Goal: Task Accomplishment & Management: Manage account settings

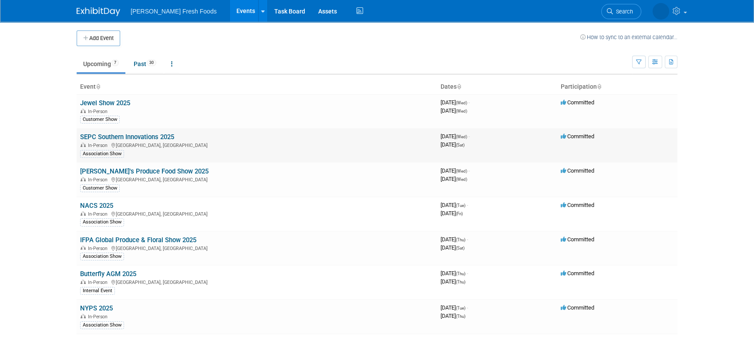
click at [162, 141] on div "In-Person Charlotte, NC" at bounding box center [256, 144] width 353 height 7
click at [164, 140] on link "SEPC Southern Innovations 2025" at bounding box center [127, 137] width 94 height 8
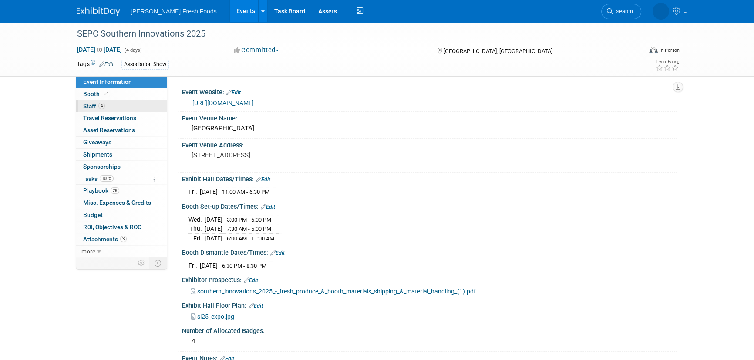
click at [127, 110] on link "4 Staff 4" at bounding box center [121, 107] width 90 height 12
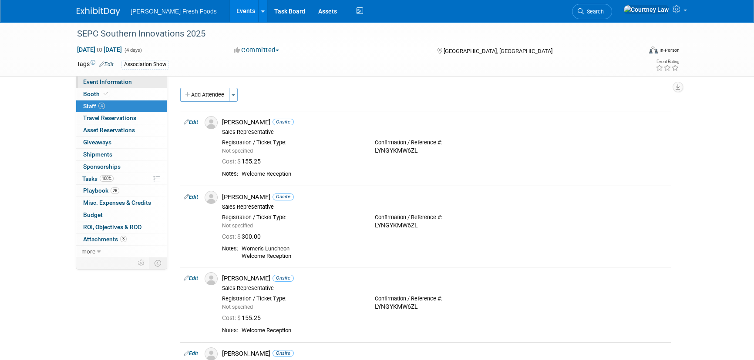
click at [115, 83] on span "Event Information" at bounding box center [107, 81] width 49 height 7
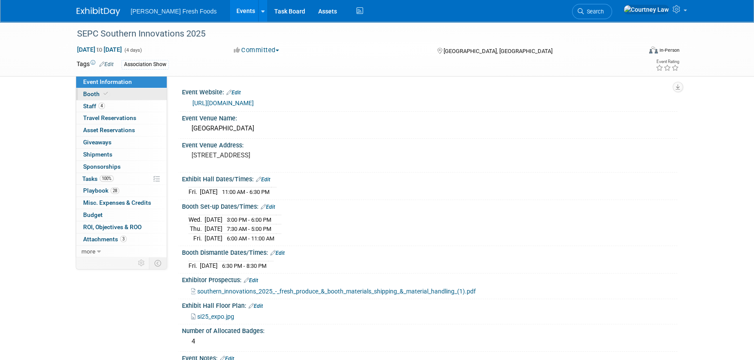
click at [112, 98] on link "Booth" at bounding box center [121, 94] width 90 height 12
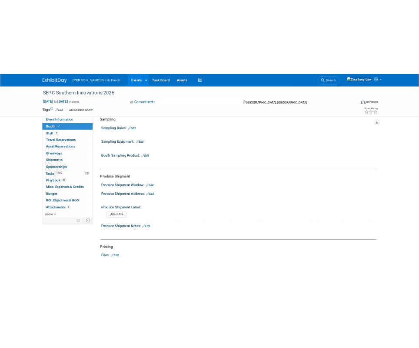
scroll to position [158, 0]
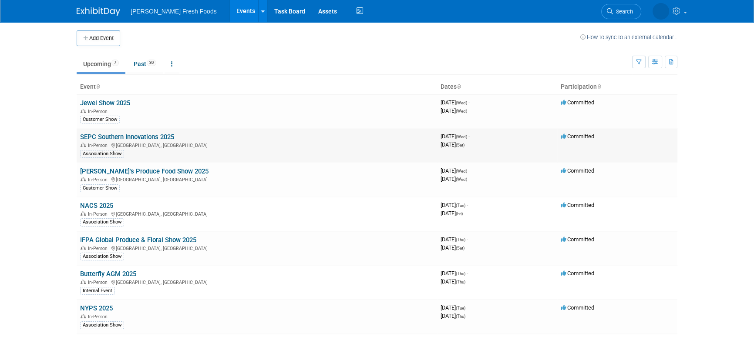
click at [114, 132] on td "SEPC Southern Innovations 2025 In-Person Charlotte, NC Association Show" at bounding box center [257, 145] width 360 height 34
click at [112, 134] on link "SEPC Southern Innovations 2025" at bounding box center [127, 137] width 94 height 8
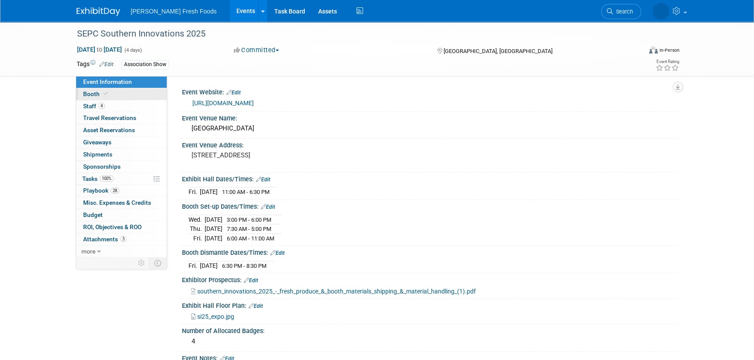
click at [105, 95] on icon at bounding box center [106, 93] width 4 height 5
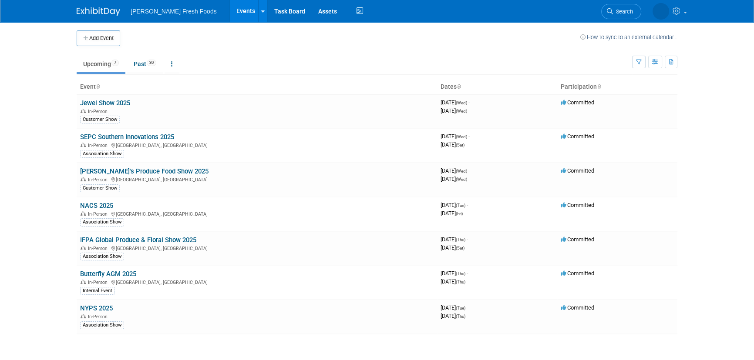
drag, startPoint x: 136, startPoint y: 135, endPoint x: 164, endPoint y: 135, distance: 27.4
click at [136, 135] on link "SEPC Southern Innovations 2025" at bounding box center [127, 137] width 94 height 8
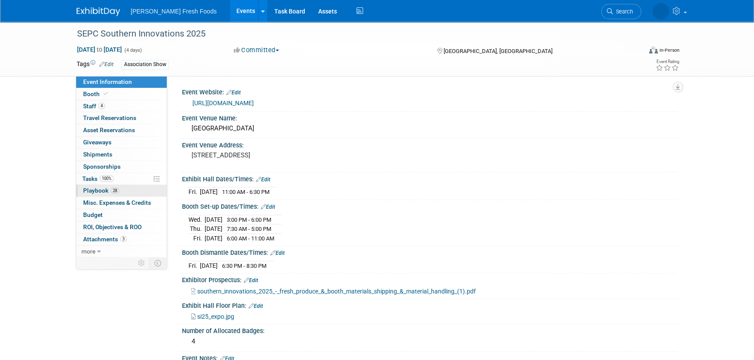
click at [108, 187] on span "Playbook 28" at bounding box center [101, 190] width 36 height 7
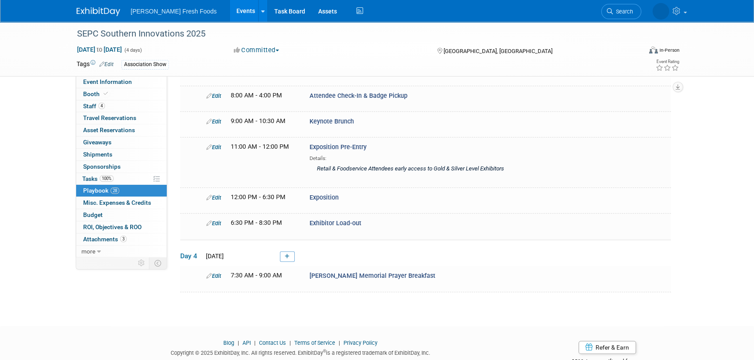
scroll to position [780, 0]
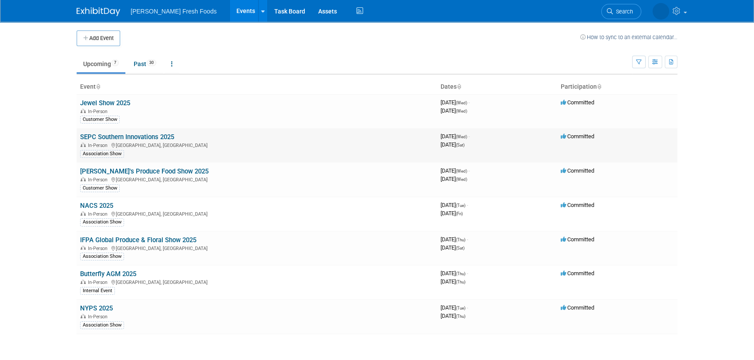
click at [137, 136] on link "SEPC Southern Innovations 2025" at bounding box center [127, 137] width 94 height 8
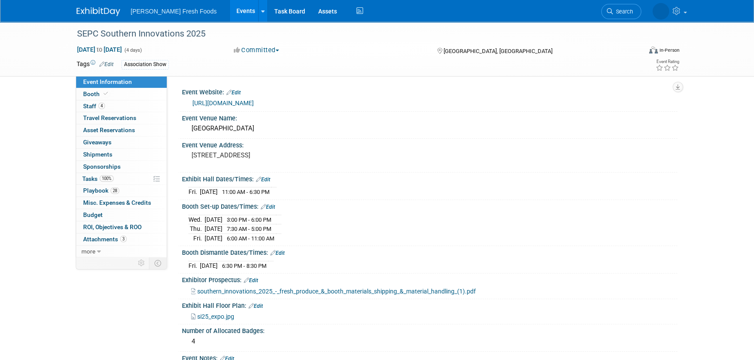
scroll to position [39, 0]
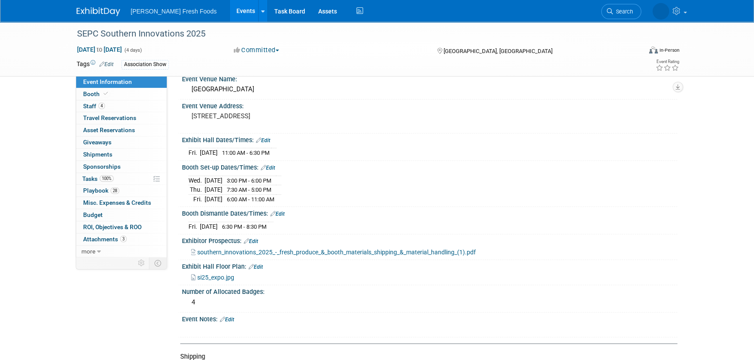
click at [262, 251] on span "southern_innovations_2025_-_fresh_produce_&_booth_materials_shipping_&_material…" at bounding box center [336, 252] width 278 height 7
click at [103, 90] on span at bounding box center [106, 93] width 8 height 7
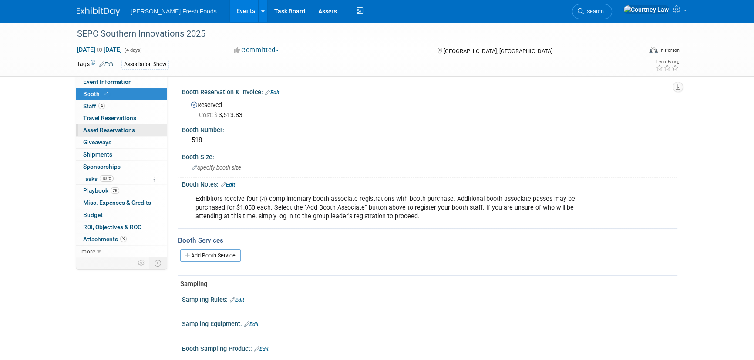
click at [103, 129] on span "Asset Reservations 0" at bounding box center [109, 130] width 52 height 7
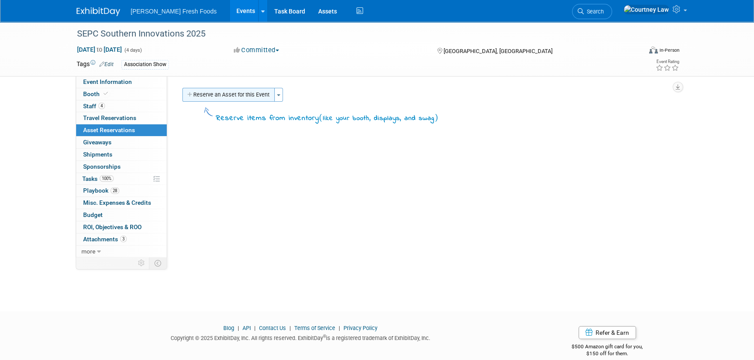
click at [230, 88] on button "Reserve an Asset for this Event" at bounding box center [228, 95] width 92 height 14
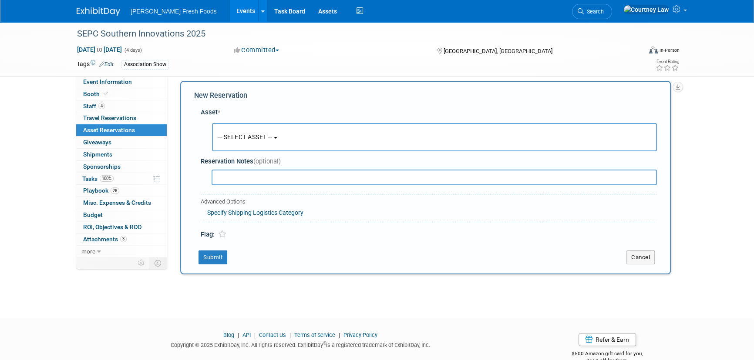
scroll to position [8, 0]
click at [235, 134] on span "-- SELECT ASSET --" at bounding box center [245, 135] width 54 height 7
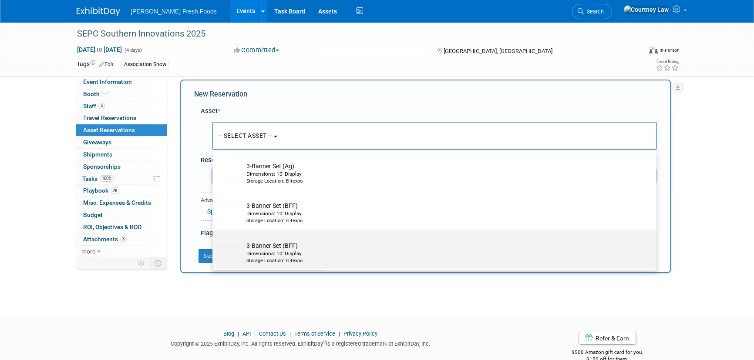
scroll to position [118, 0]
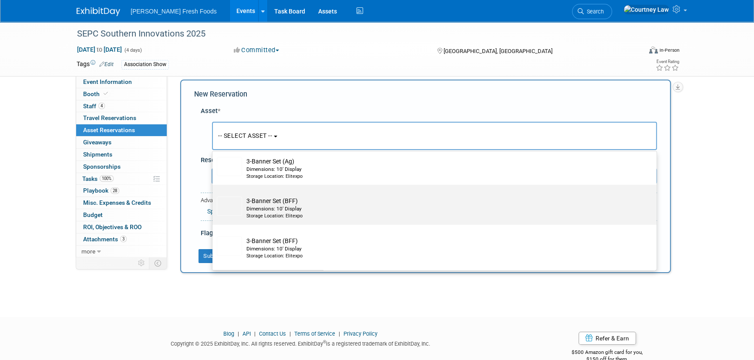
click at [262, 194] on label "3-Banner Set (BFF) Dimensions: 10' Display Storage Location: Elitexpo" at bounding box center [432, 205] width 431 height 37
click at [214, 194] on input "3-Banner Set (BFF) Dimensions: 10' Display Storage Location: Elitexpo" at bounding box center [211, 193] width 6 height 6
select select "10724451"
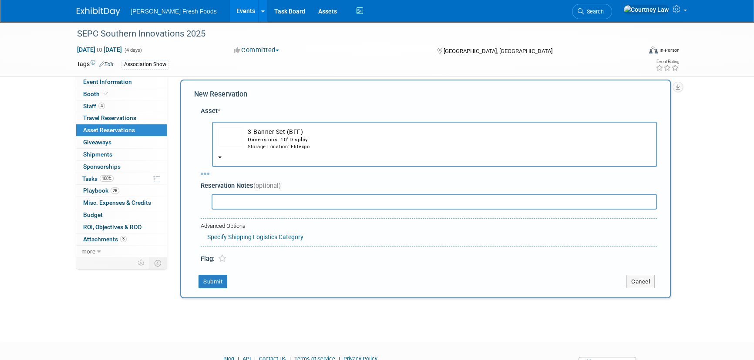
select select "8"
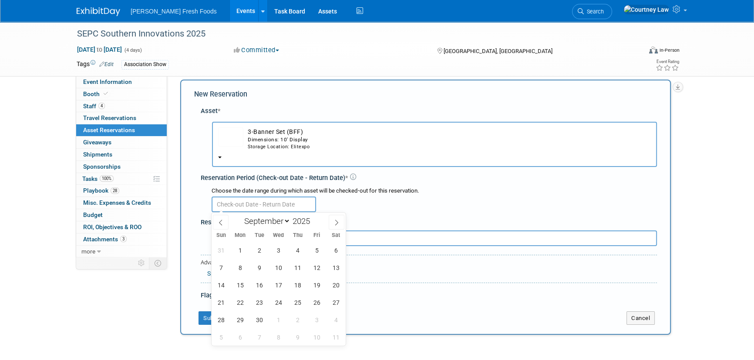
click at [299, 197] on input "text" at bounding box center [263, 205] width 104 height 16
click at [272, 264] on span "10" at bounding box center [278, 267] width 17 height 17
click at [318, 270] on span "12" at bounding box center [316, 267] width 17 height 17
type input "Sep 10, 2025 to Sep 12, 2025"
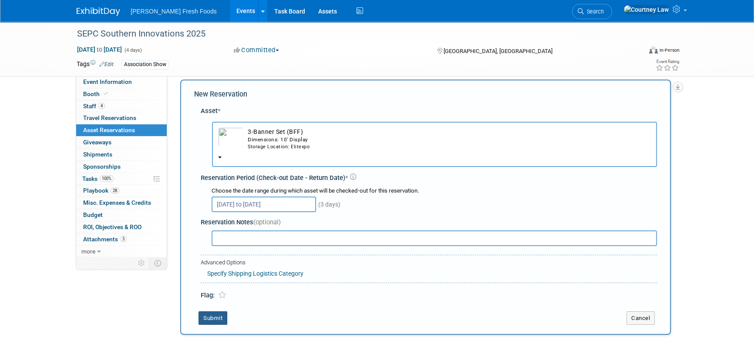
click at [208, 322] on button "Submit" at bounding box center [212, 319] width 29 height 14
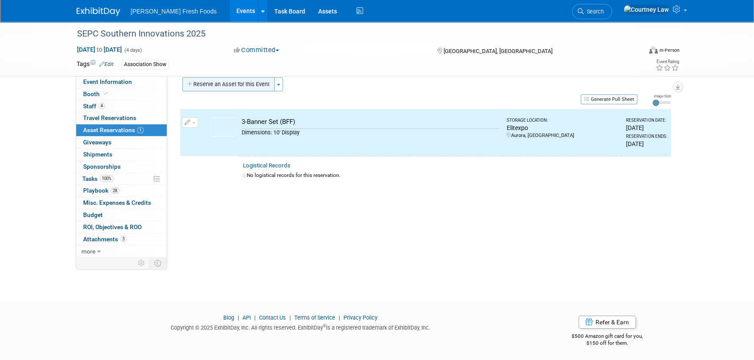
click at [240, 90] on button "Reserve an Asset for this Event" at bounding box center [228, 84] width 92 height 14
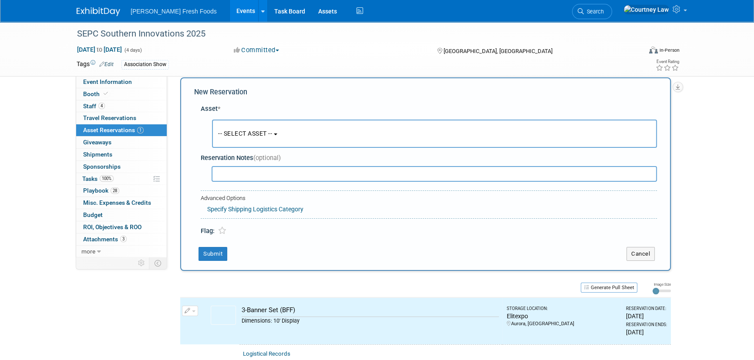
scroll to position [8, 0]
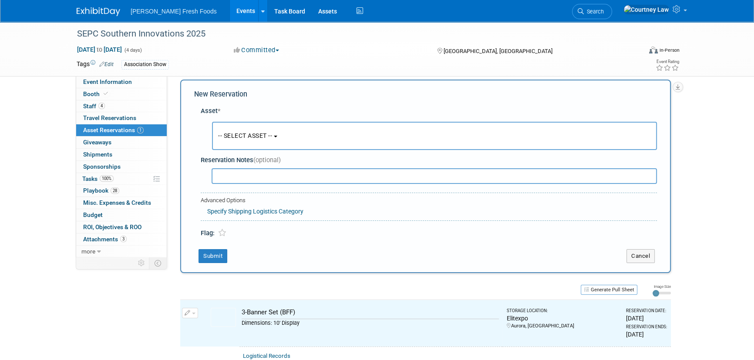
click at [252, 148] on button "-- SELECT ASSET --" at bounding box center [434, 136] width 445 height 28
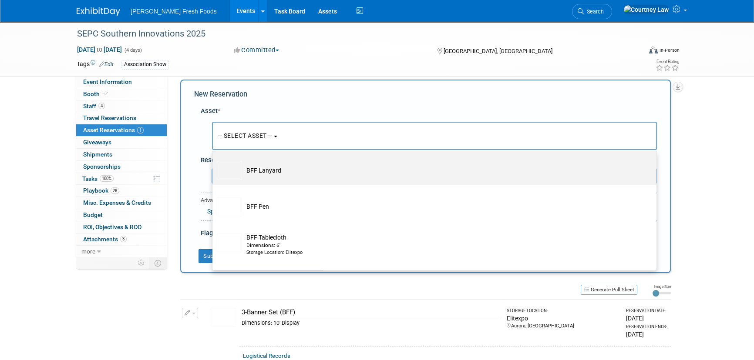
scroll to position [474, 0]
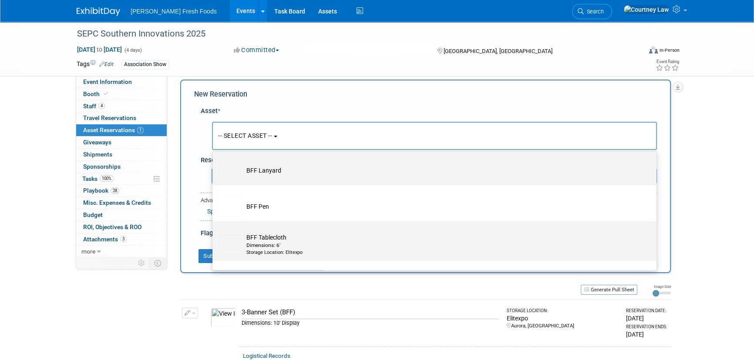
click at [279, 247] on div "Dimensions: 6'" at bounding box center [442, 245] width 392 height 7
click at [214, 232] on input "BFF Tablecloth Dimensions: 6' Storage Location: Elitexpo" at bounding box center [211, 229] width 6 height 6
select select "10724593"
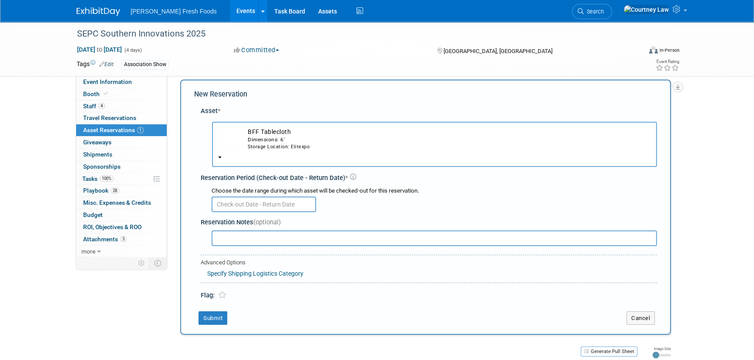
click at [265, 201] on input "text" at bounding box center [263, 205] width 104 height 16
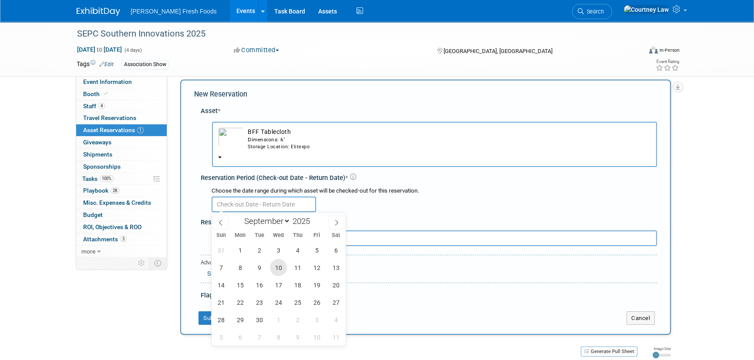
click at [280, 267] on span "10" at bounding box center [278, 267] width 17 height 17
click at [316, 265] on span "12" at bounding box center [316, 267] width 17 height 17
type input "Sep 10, 2025 to Sep 12, 2025"
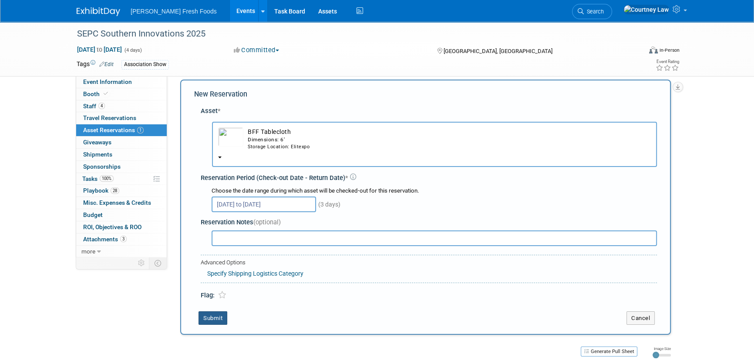
click at [211, 320] on button "Submit" at bounding box center [212, 319] width 29 height 14
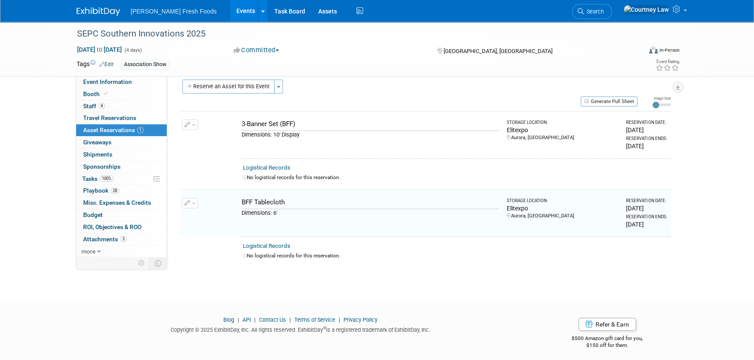
scroll to position [12, 0]
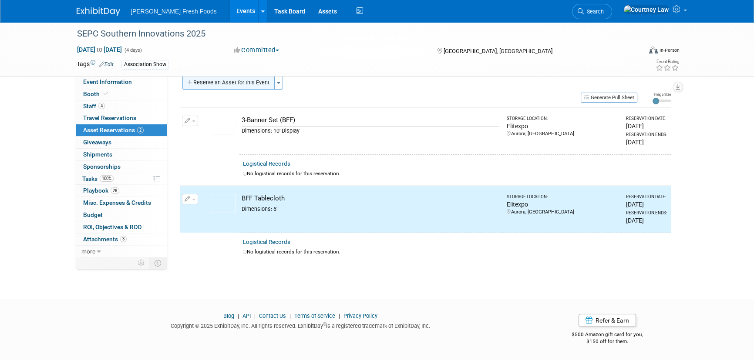
click at [223, 81] on button "Reserve an Asset for this Event" at bounding box center [228, 83] width 92 height 14
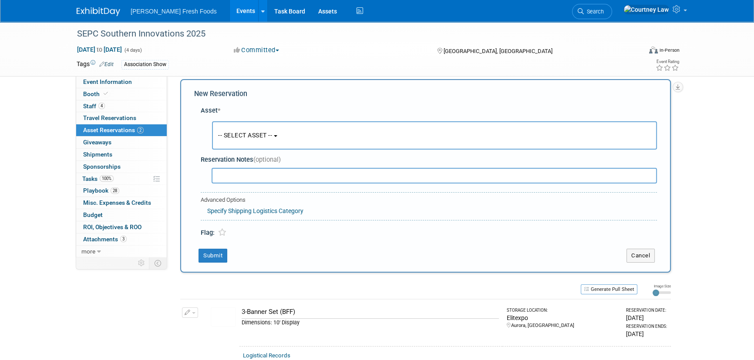
scroll to position [8, 0]
click at [255, 152] on div "Reservation Notes (optional)" at bounding box center [429, 169] width 456 height 34
click at [269, 131] on button "-- SELECT ASSET --" at bounding box center [434, 136] width 445 height 28
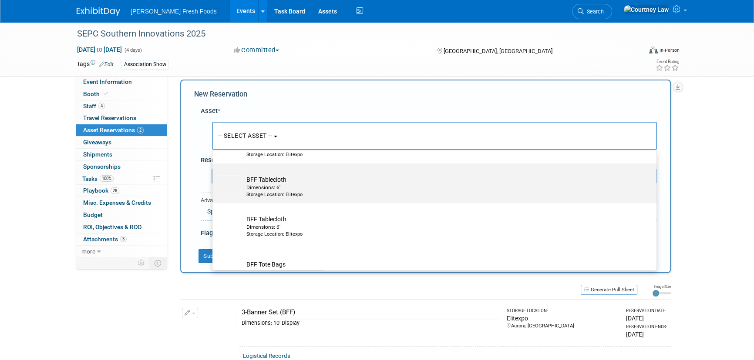
scroll to position [672, 0]
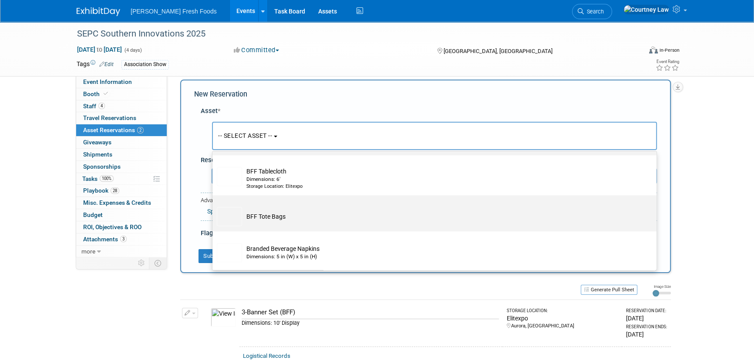
click at [274, 219] on td "BFF Tote Bags" at bounding box center [440, 216] width 397 height 19
click at [214, 206] on input "BFF Tote Bags" at bounding box center [211, 203] width 6 height 6
select select "10724399"
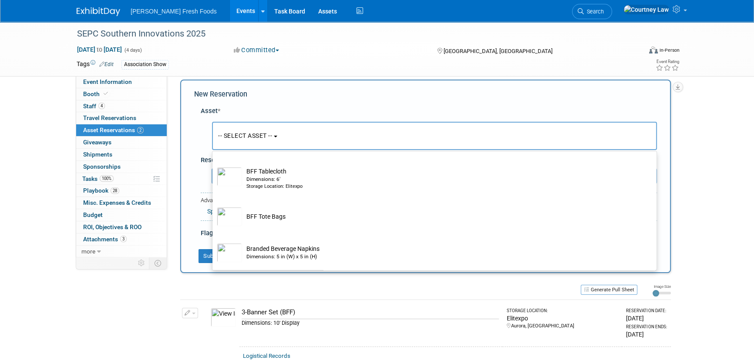
select select "8"
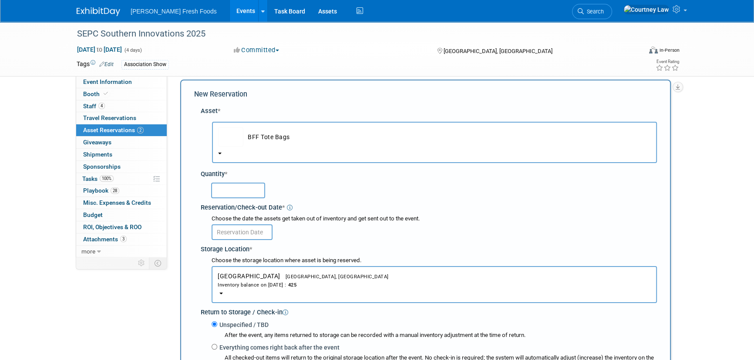
drag, startPoint x: 246, startPoint y: 180, endPoint x: 241, endPoint y: 187, distance: 8.4
click at [243, 184] on div at bounding box center [430, 190] width 453 height 20
click at [240, 189] on input "text" at bounding box center [238, 191] width 54 height 16
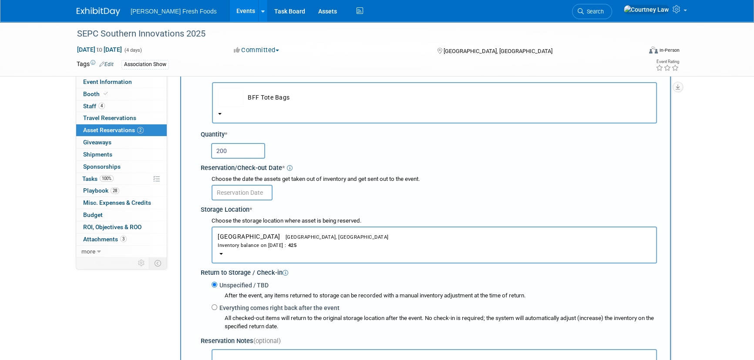
type input "200"
click at [240, 192] on input "text" at bounding box center [241, 193] width 61 height 16
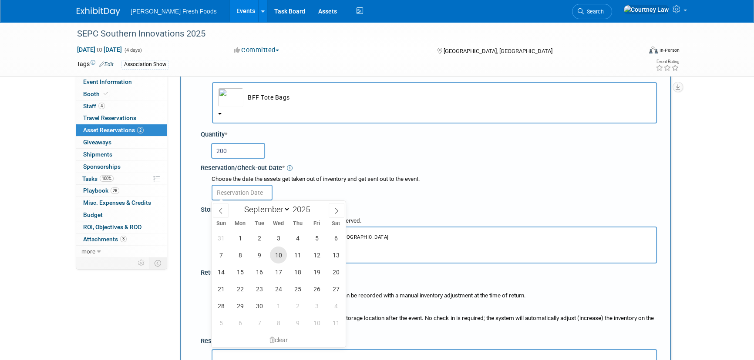
click at [283, 260] on span "10" at bounding box center [278, 255] width 17 height 17
type input "[DATE]"
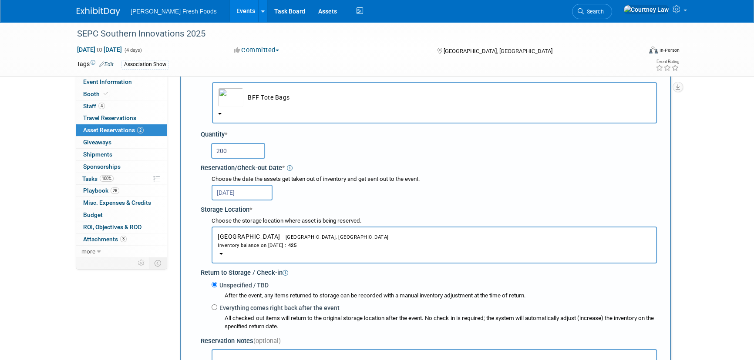
click at [256, 229] on button "Bakersfield Bakersfield, CA Inventory balance on Sep 10, 2025 : 425" at bounding box center [433, 245] width 445 height 37
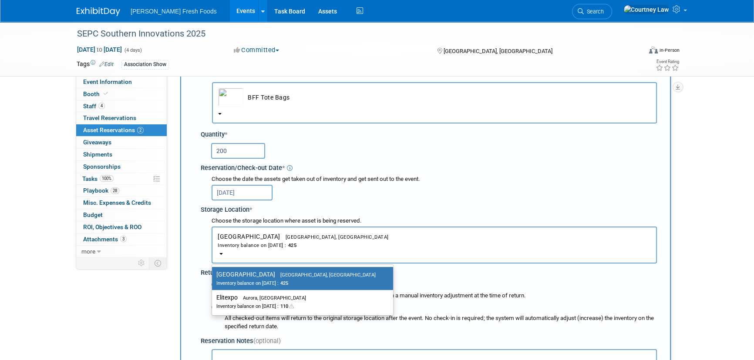
click at [256, 229] on button "Bakersfield Bakersfield, CA Inventory balance on Sep 10, 2025 : 425" at bounding box center [433, 245] width 445 height 37
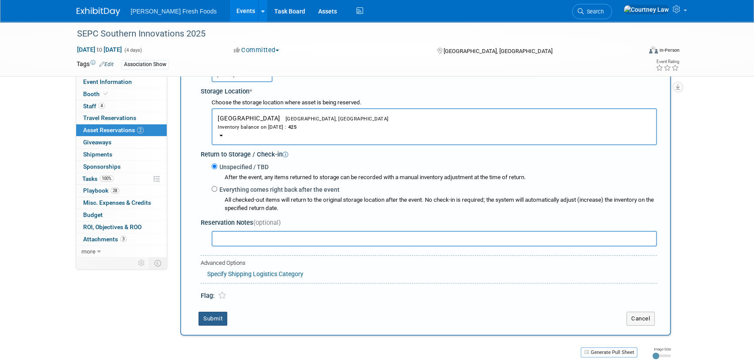
click at [215, 314] on button "Submit" at bounding box center [212, 319] width 29 height 14
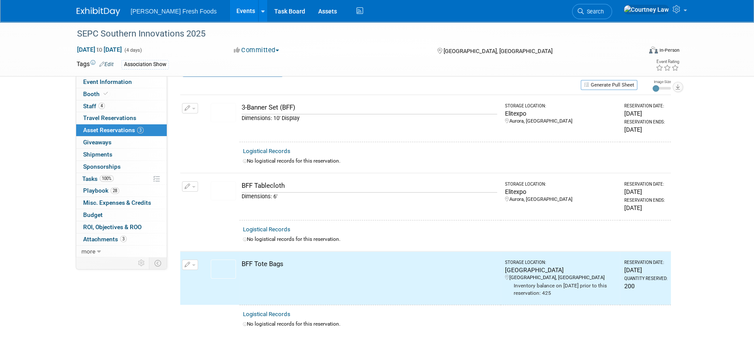
scroll to position [0, 0]
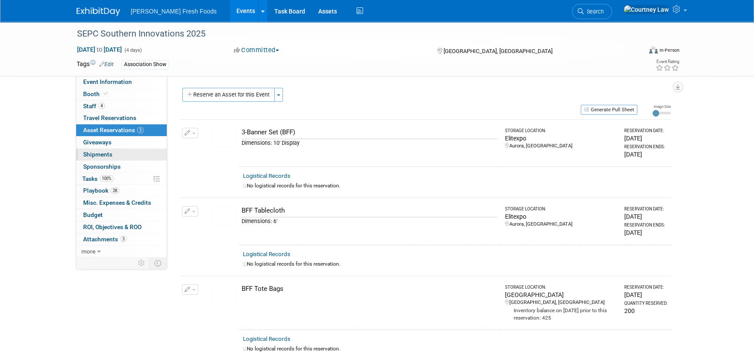
click at [102, 154] on span "Shipments 0" at bounding box center [97, 154] width 29 height 7
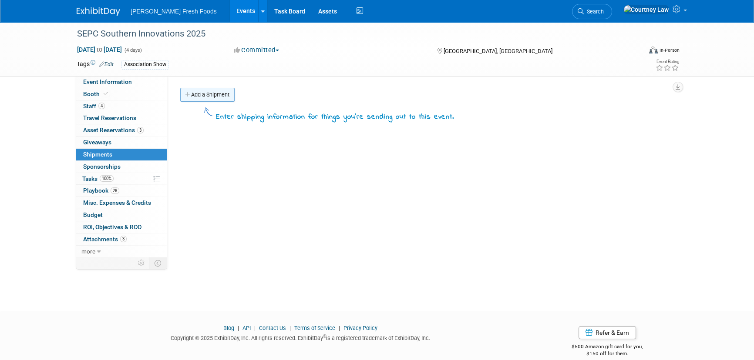
click at [217, 101] on link "Add a Shipment" at bounding box center [207, 95] width 54 height 14
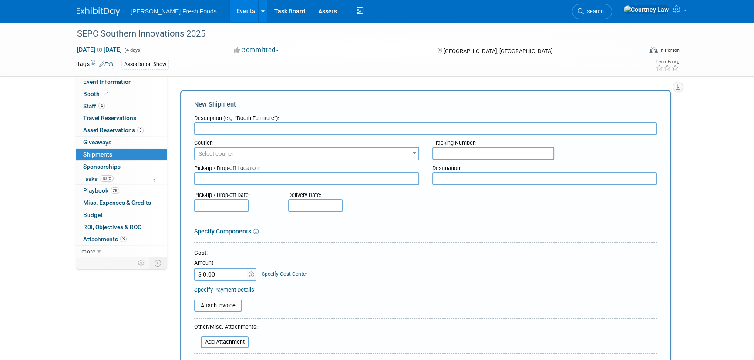
click at [218, 125] on input "text" at bounding box center [425, 128] width 462 height 13
type input "Display"
click at [440, 152] on input "text" at bounding box center [493, 153] width 122 height 13
click at [517, 156] on input "text" at bounding box center [493, 153] width 122 height 13
paste input "19676"
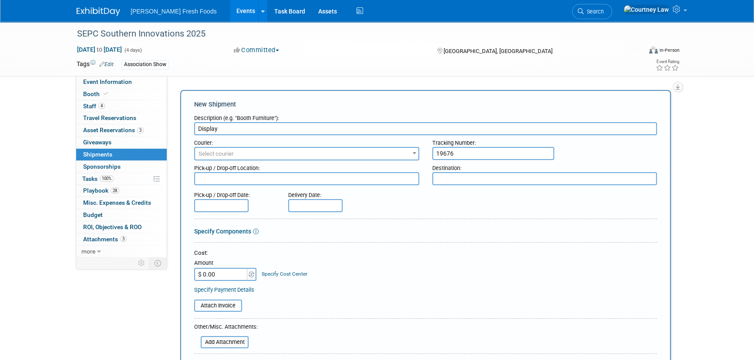
type input "19676"
click at [392, 179] on textarea at bounding box center [306, 178] width 225 height 13
type textarea "Elitexpo"
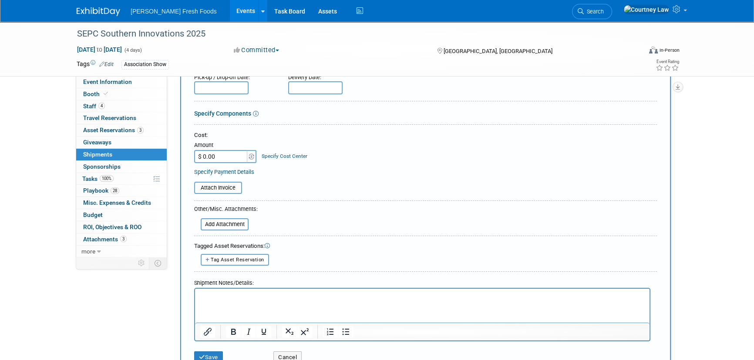
scroll to position [118, 0]
type textarea "Advanced Warehouse"
click at [231, 258] on span "Tag Asset Reservation" at bounding box center [238, 260] width 54 height 6
select select
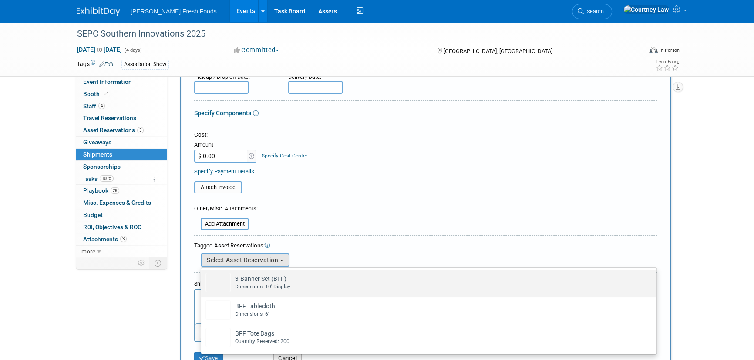
click at [231, 281] on td "3-Banner Set (BFF) Already tagged in this shipment Dimensions: 10' Display" at bounding box center [435, 282] width 408 height 19
click at [202, 281] on input "3-Banner Set (BFF) Already tagged in this shipment Dimensions: 10' Display" at bounding box center [200, 278] width 6 height 6
select select "1_15651701"
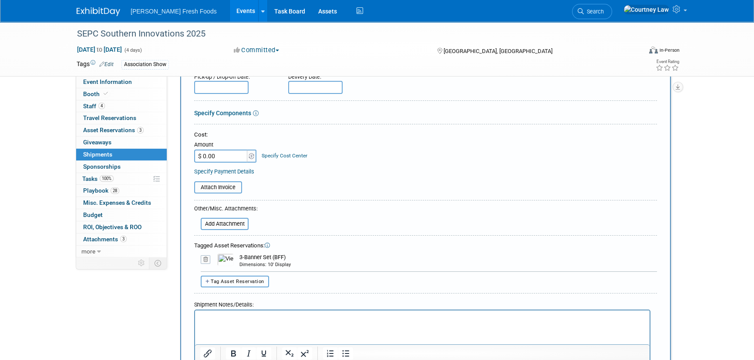
click at [231, 282] on span "Tag Asset Reservation" at bounding box center [238, 282] width 54 height 6
select select
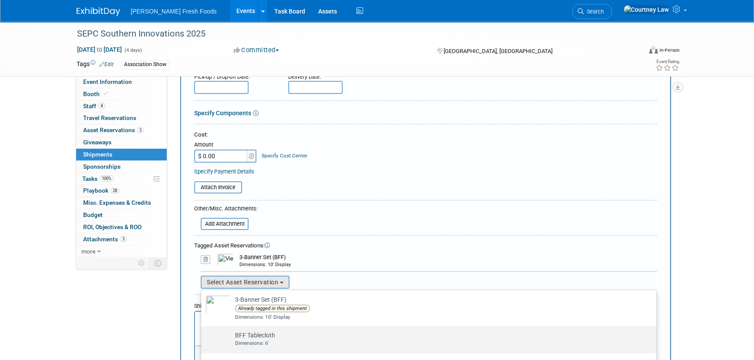
click at [237, 331] on td "BFF Tablecloth Already tagged in this shipment Dimensions: 6'" at bounding box center [435, 338] width 408 height 19
click at [202, 331] on input "BFF Tablecloth Already tagged in this shipment Dimensions: 6'" at bounding box center [200, 334] width 6 height 6
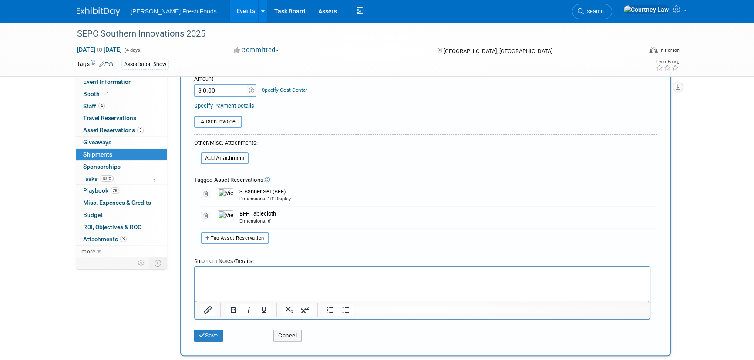
scroll to position [275, 0]
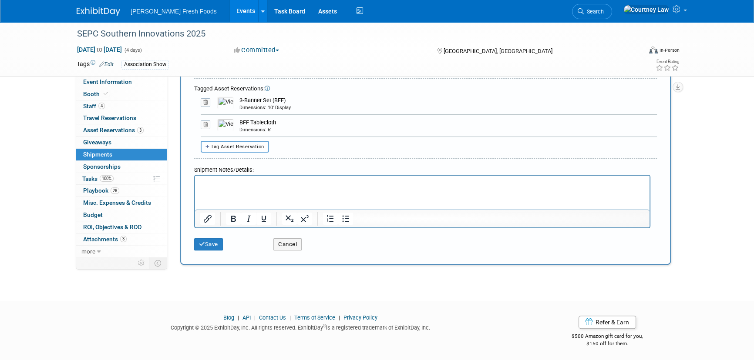
click at [237, 148] on span "Tag Asset Reservation" at bounding box center [238, 147] width 54 height 6
select select
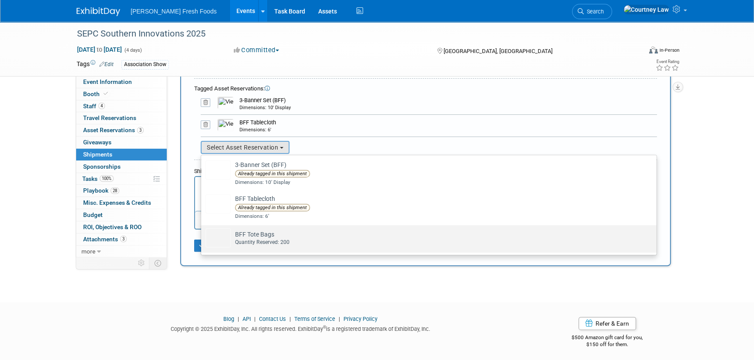
click at [236, 239] on div "Quantity Reserved: 200" at bounding box center [437, 242] width 404 height 7
click at [202, 236] on input "BFF Tote Bags Already tagged in this shipment Quantity Reserved: 200" at bounding box center [200, 233] width 6 height 6
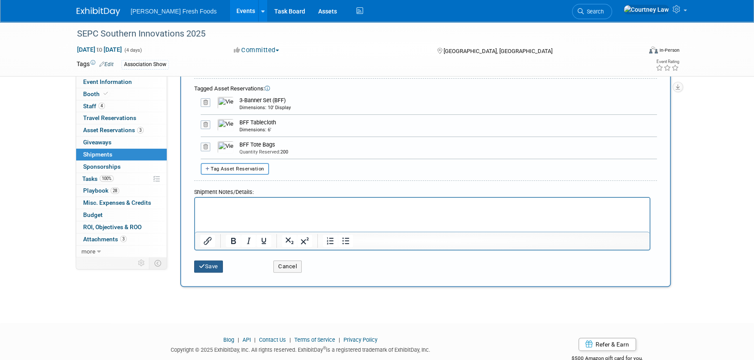
click at [208, 267] on button "Save" at bounding box center [208, 267] width 29 height 12
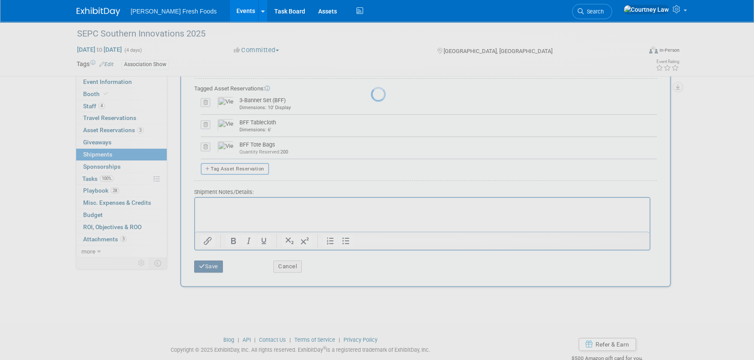
scroll to position [12, 0]
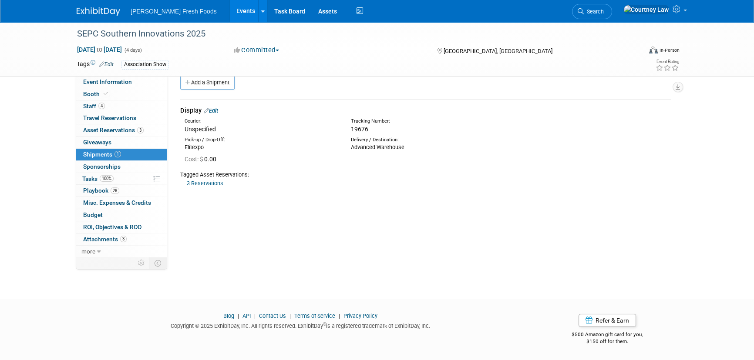
click at [110, 13] on img at bounding box center [99, 11] width 44 height 9
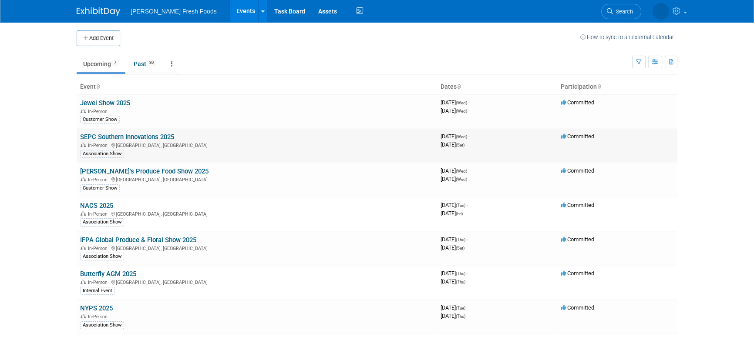
click at [138, 142] on div "In-Person Charlotte, NC" at bounding box center [256, 144] width 353 height 7
click at [139, 137] on link "SEPC Southern Innovations 2025" at bounding box center [127, 137] width 94 height 8
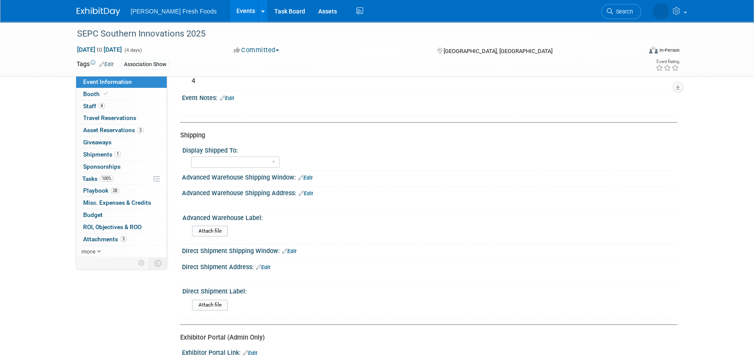
scroll to position [277, 0]
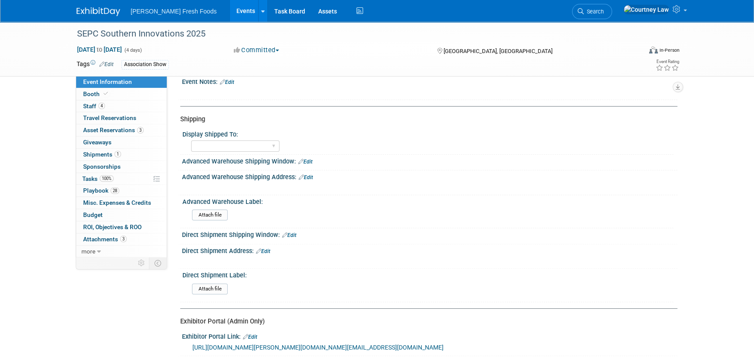
click at [235, 344] on link "[URL][DOMAIN_NAME][PERSON_NAME][DOMAIN_NAME][EMAIL_ADDRESS][DOMAIN_NAME]" at bounding box center [317, 347] width 251 height 7
click at [125, 97] on link "Booth" at bounding box center [121, 94] width 90 height 12
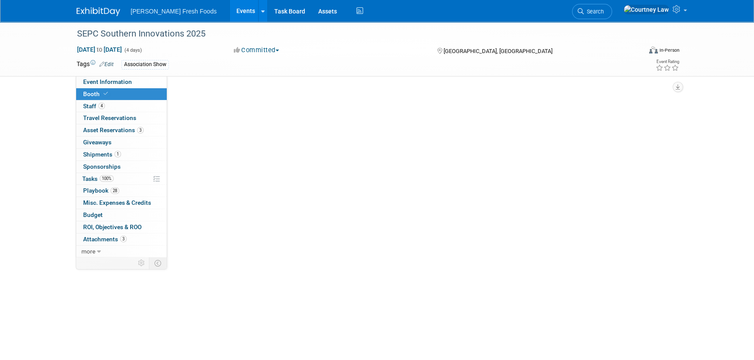
scroll to position [0, 0]
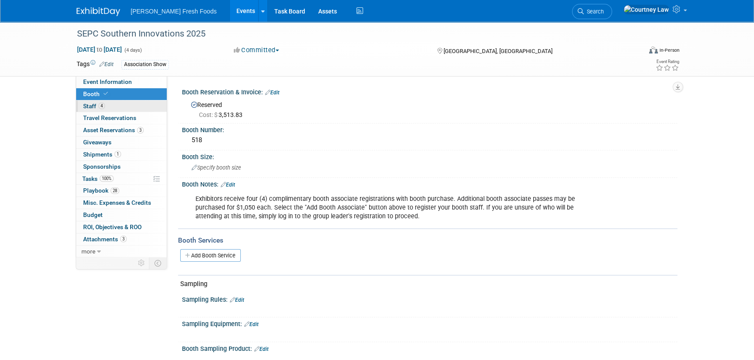
click at [87, 111] on link "4 Staff 4" at bounding box center [121, 107] width 90 height 12
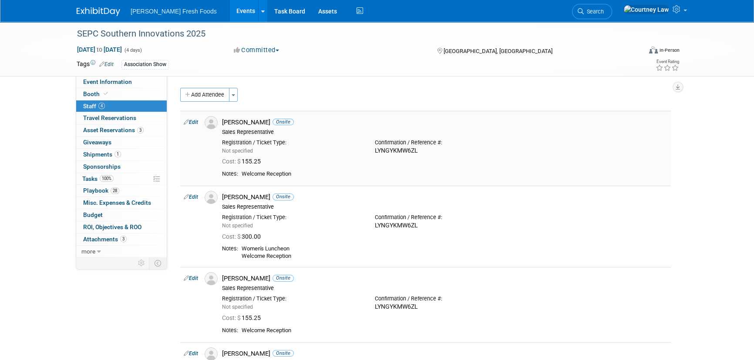
click at [399, 151] on div "LYNGYKMW6ZL" at bounding box center [445, 151] width 140 height 8
copy div "LYNGYKMW6ZL"
click at [194, 119] on link "Edit" at bounding box center [191, 122] width 14 height 6
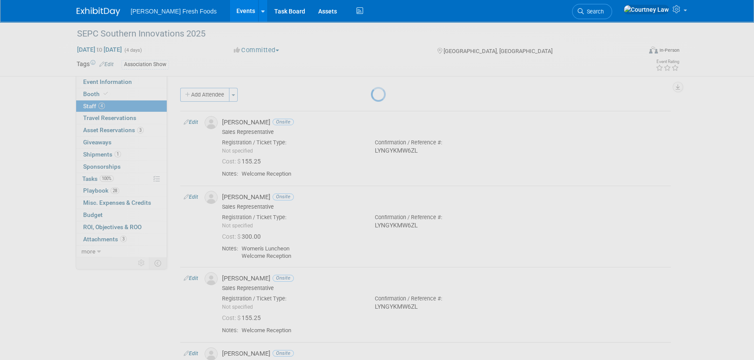
select select "88ef5ae8-61f3-46e7-83e2-d41ad557c27c"
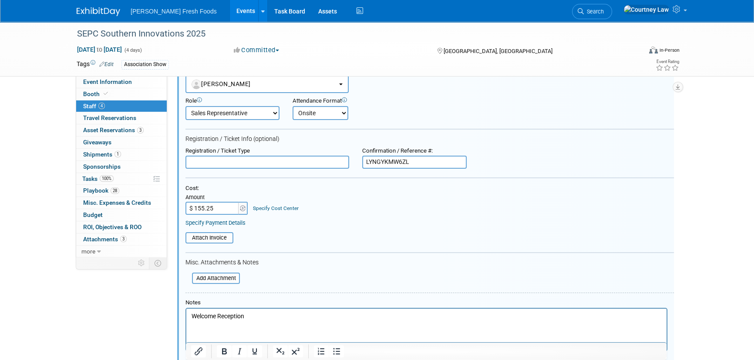
scroll to position [52, 0]
click at [258, 318] on p "Welcome Reception" at bounding box center [426, 316] width 470 height 9
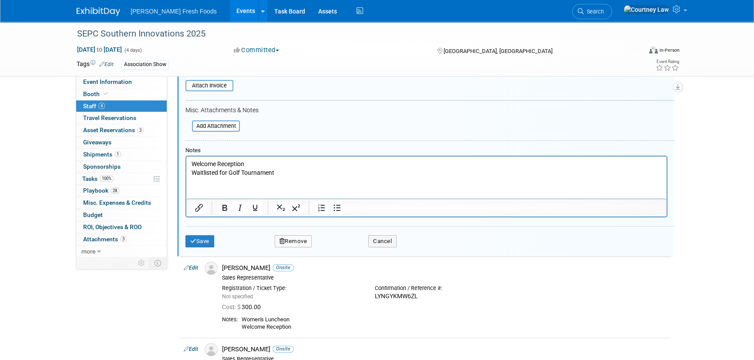
scroll to position [210, 0]
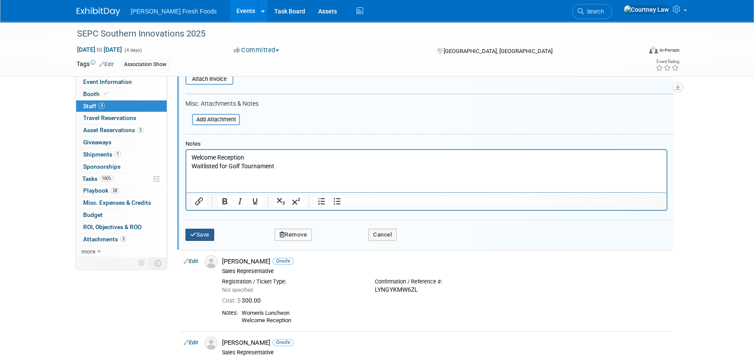
click at [206, 235] on button "Save" at bounding box center [199, 235] width 29 height 12
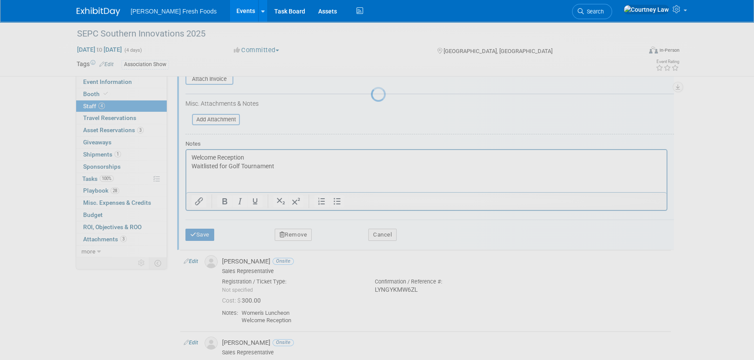
scroll to position [165, 0]
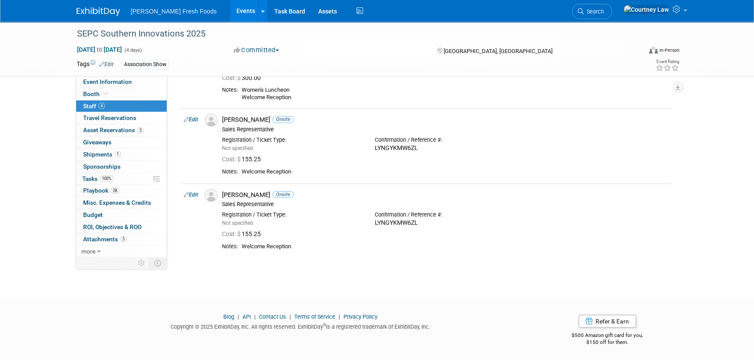
click at [96, 9] on img at bounding box center [99, 11] width 44 height 9
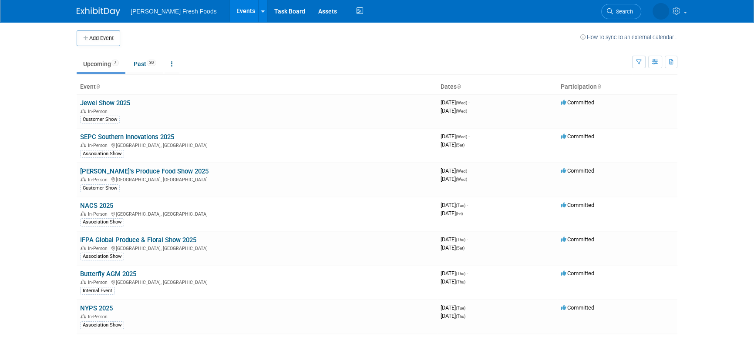
click at [704, 201] on body "Bolthouse Fresh Foods Events Add Event Bulk Upload Events Shareable Event Board…" at bounding box center [377, 180] width 754 height 360
